Goal: Information Seeking & Learning: Understand process/instructions

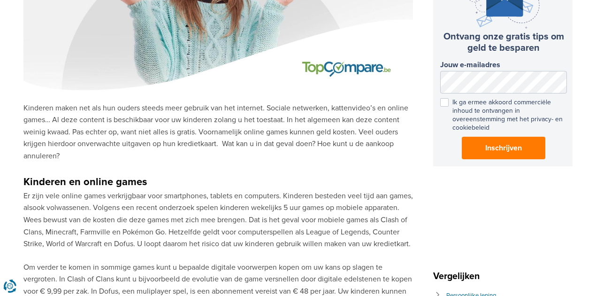
drag, startPoint x: 12, startPoint y: 156, endPoint x: 19, endPoint y: 179, distance: 23.9
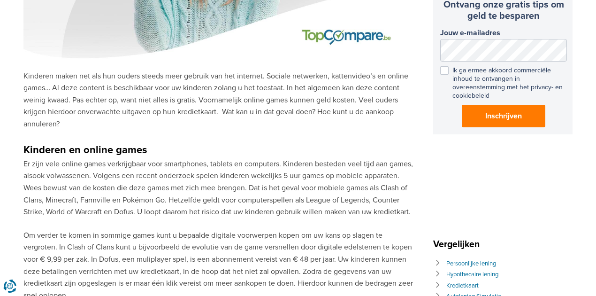
click at [168, 152] on h2 "Kinderen en online games" at bounding box center [218, 150] width 390 height 16
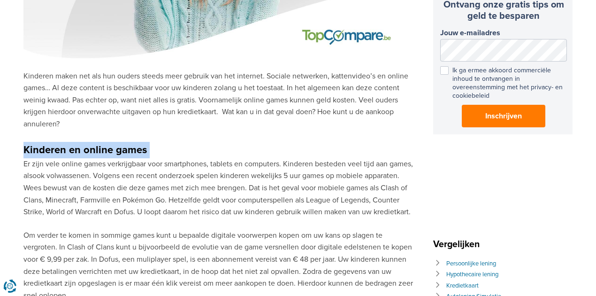
click at [168, 152] on h2 "Kinderen en online games" at bounding box center [218, 150] width 390 height 16
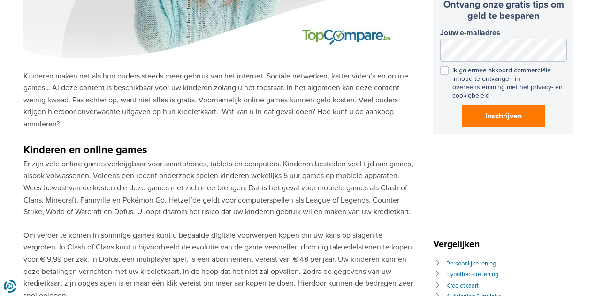
click at [224, 182] on p "Er zijn vele online games verkrijgbaar voor smartphones, tablets en computers. …" at bounding box center [218, 188] width 390 height 60
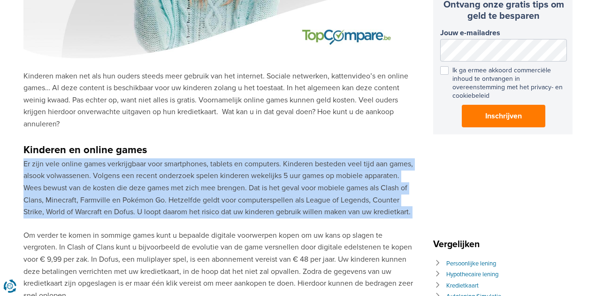
drag, startPoint x: 224, startPoint y: 182, endPoint x: 241, endPoint y: 182, distance: 16.9
click at [232, 183] on p "Er zijn vele online games verkrijgbaar voor smartphones, tablets en computers. …" at bounding box center [218, 188] width 390 height 60
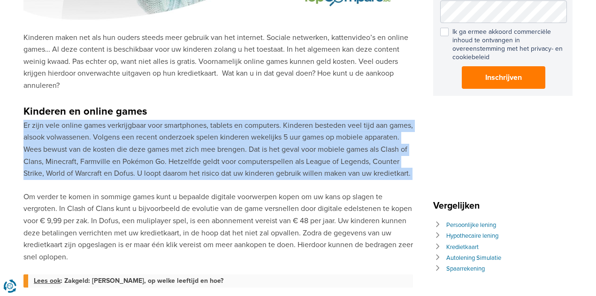
drag, startPoint x: 313, startPoint y: 290, endPoint x: 311, endPoint y: 304, distance: 13.3
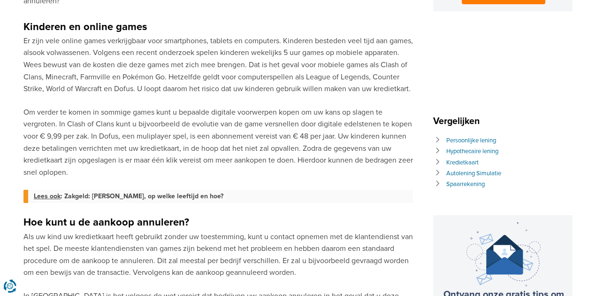
scroll to position [374, 0]
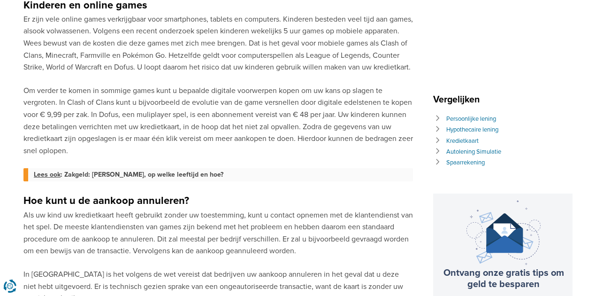
drag, startPoint x: 259, startPoint y: 165, endPoint x: 255, endPoint y: 200, distance: 34.9
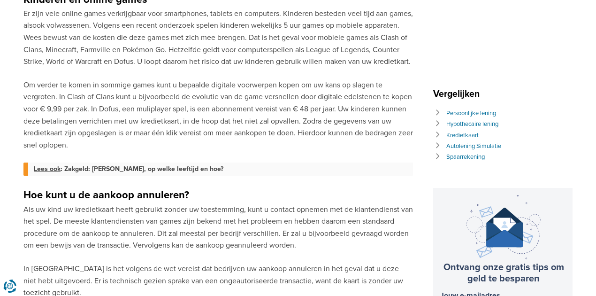
click at [265, 223] on p "Als uw kind uw kredietkaart heeft gebruikt zonder uw toestemming, kunt u contac…" at bounding box center [218, 228] width 390 height 48
click at [268, 239] on p "Als uw kind uw kredietkaart heeft gebruikt zonder uw toestemming, kunt u contac…" at bounding box center [218, 228] width 390 height 48
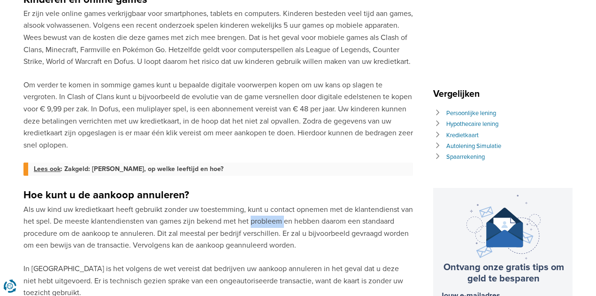
click at [268, 239] on p "Als uw kind uw kredietkaart heeft gebruikt zonder uw toestemming, kunt u contac…" at bounding box center [218, 228] width 390 height 48
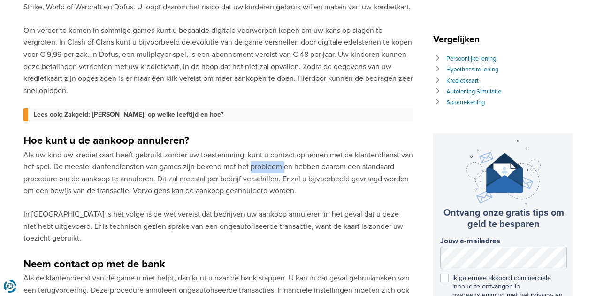
scroll to position [432, 0]
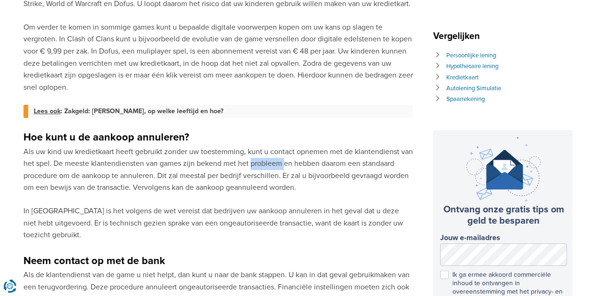
drag, startPoint x: 266, startPoint y: 233, endPoint x: 265, endPoint y: 248, distance: 14.6
click at [263, 240] on p "In [GEOGRAPHIC_DATA] is het volgens de wet vereist dat bedrijven uw aankoop ann…" at bounding box center [218, 223] width 390 height 36
click at [263, 237] on p "In [GEOGRAPHIC_DATA] is het volgens de wet vereist dat bedrijven uw aankoop ann…" at bounding box center [218, 223] width 390 height 36
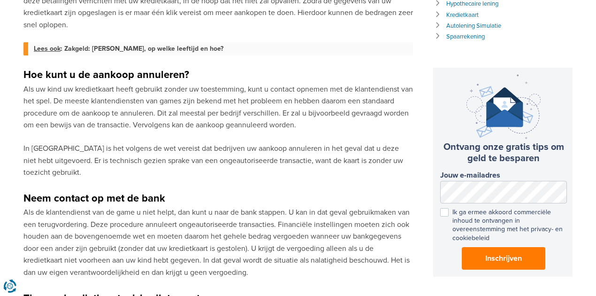
drag, startPoint x: 265, startPoint y: 230, endPoint x: 262, endPoint y: 249, distance: 19.1
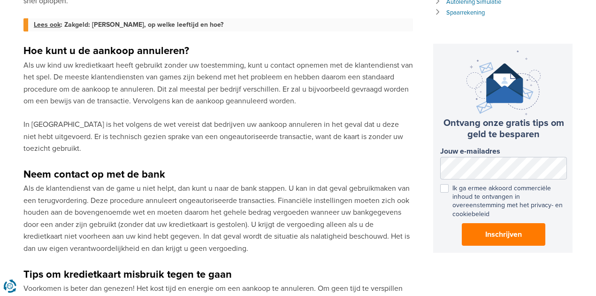
click at [243, 201] on p "Als de klantendienst van de game u niet helpt, dan kunt u naar de bank stappen.…" at bounding box center [218, 219] width 390 height 72
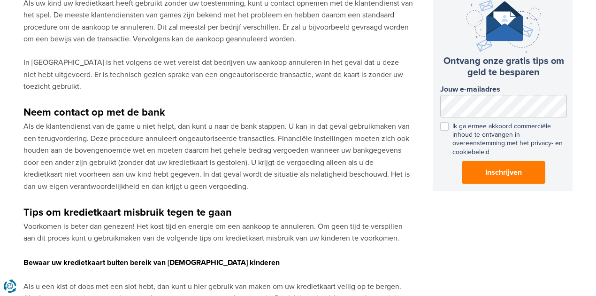
drag, startPoint x: 249, startPoint y: 204, endPoint x: 240, endPoint y: 249, distance: 46.0
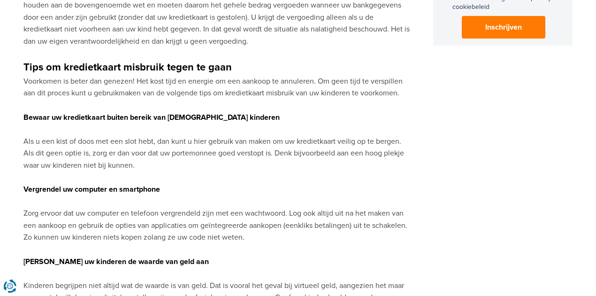
drag, startPoint x: 236, startPoint y: 133, endPoint x: 222, endPoint y: 208, distance: 76.5
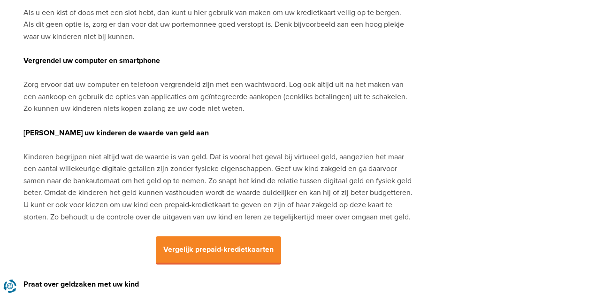
drag, startPoint x: 177, startPoint y: 90, endPoint x: 182, endPoint y: 142, distance: 51.9
